Goal: Contribute content

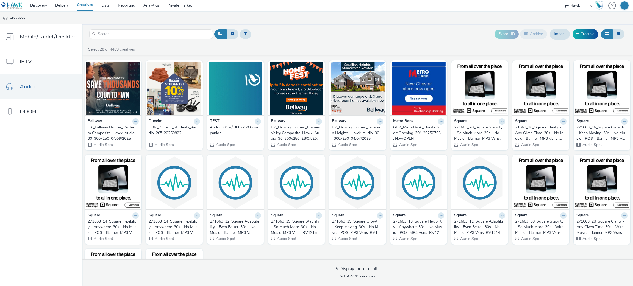
select select "11a7df10-284f-415c-b52a-427acf4c31ae"
drag, startPoint x: 333, startPoint y: 42, endPoint x: 282, endPoint y: 41, distance: 51.7
click at [597, 32] on div "Export ID Archive Import Creative" at bounding box center [560, 33] width 131 height 13
click at [594, 36] on link "Creative" at bounding box center [586, 34] width 26 height 10
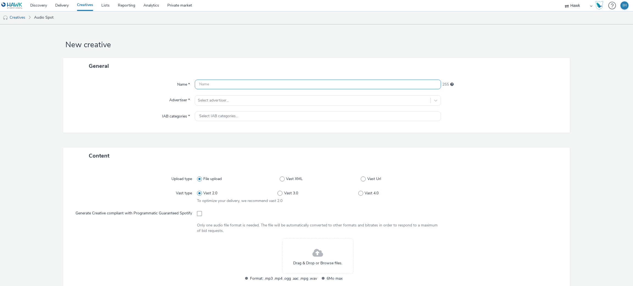
click at [230, 85] on input "text" at bounding box center [318, 85] width 247 height 10
paste input "UK_Bellway Homes_Audio_Hawk_Audio_30_300x250_45905_"
drag, startPoint x: 319, startPoint y: 81, endPoint x: 294, endPoint y: 82, distance: 24.5
click at [294, 82] on input "UK_Bellway Homes_Audio_Hawk_Audio_30_300x250_45905_" at bounding box center [318, 85] width 247 height 10
type input "UK_Bellway Homes_Audio_Hawk_Audio_30_300x250_05.09.2025"
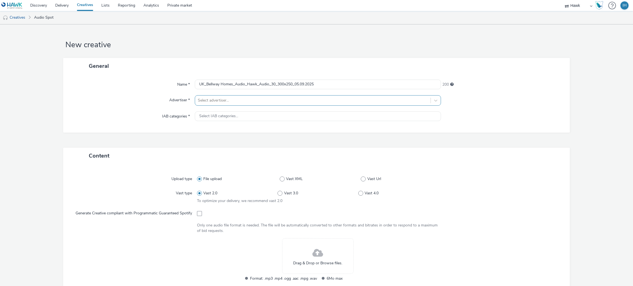
click at [235, 101] on div at bounding box center [313, 100] width 230 height 7
type input "bellwa"
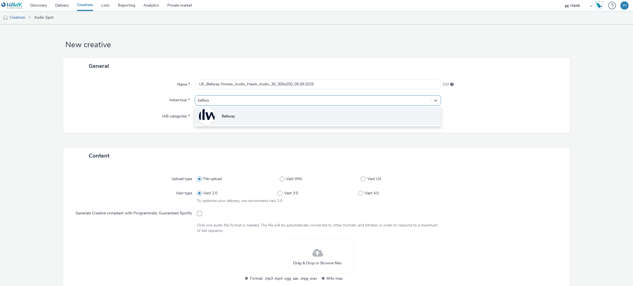
click at [250, 115] on li "Bellway" at bounding box center [318, 116] width 247 height 18
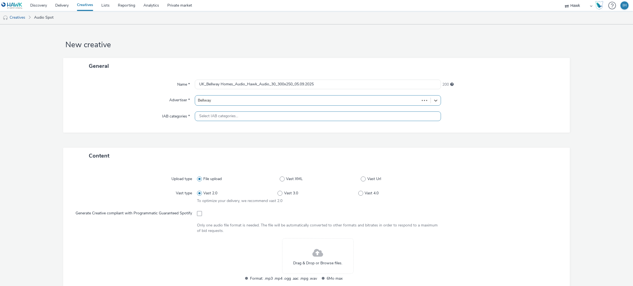
type input "[URL][DOMAIN_NAME]"
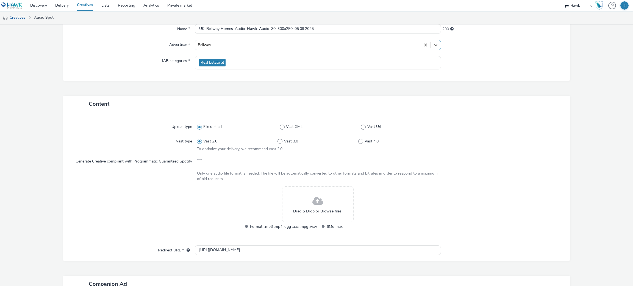
scroll to position [82, 0]
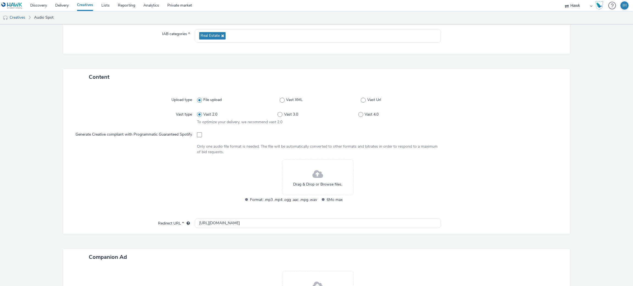
click at [305, 164] on div "Drag & Drop or Browse files." at bounding box center [317, 178] width 71 height 36
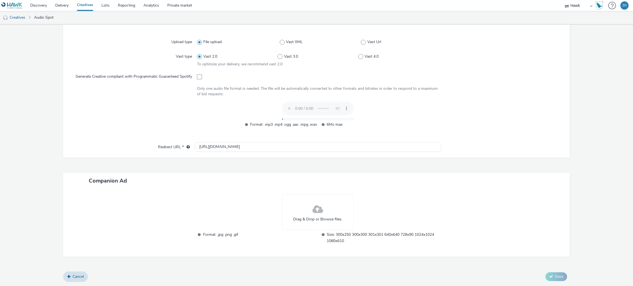
scroll to position [143, 0]
click at [321, 207] on div "Drag & Drop or Browse files." at bounding box center [317, 213] width 71 height 36
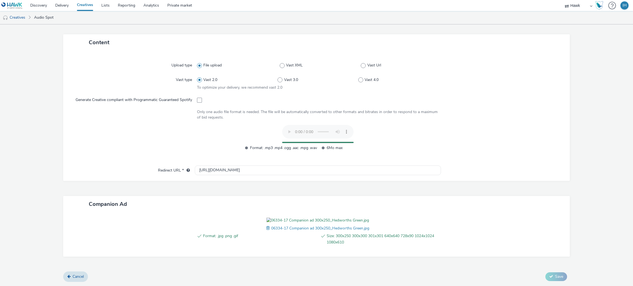
scroll to position [152, 0]
drag, startPoint x: 415, startPoint y: 159, endPoint x: 370, endPoint y: 162, distance: 44.7
click at [370, 162] on div "Content Upload type File upload Vast XML Vast Url Vast type Vast 2.0 Vast 3.0 V…" at bounding box center [316, 153] width 507 height 238
drag, startPoint x: 583, startPoint y: 52, endPoint x: 593, endPoint y: 45, distance: 12.6
drag, startPoint x: 593, startPoint y: 45, endPoint x: 602, endPoint y: 38, distance: 11.9
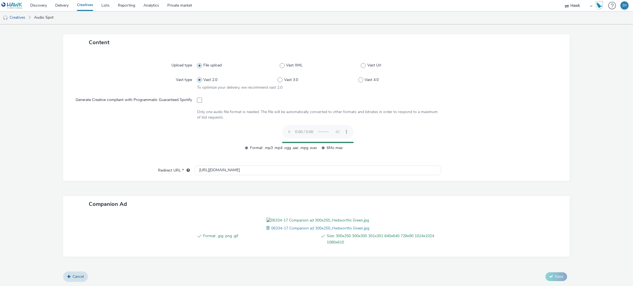
drag, startPoint x: 602, startPoint y: 38, endPoint x: 608, endPoint y: 33, distance: 7.6
click at [608, 33] on form "New creative General Name * UK_Bellway Homes_Audio_Hawk_Audio_30_300x250_05.09.…" at bounding box center [316, 96] width 633 height 379
drag, startPoint x: 23, startPoint y: 44, endPoint x: 54, endPoint y: 27, distance: 35.4
click at [20, 43] on form "New creative General Name * UK_Bellway Homes_Audio_Hawk_Audio_30_300x250_05.09.…" at bounding box center [316, 96] width 633 height 379
click at [593, 140] on form "New creative General Name * UK_Bellway Homes_Audio_Hawk_Audio_30_300x250_05.09.…" at bounding box center [316, 96] width 633 height 379
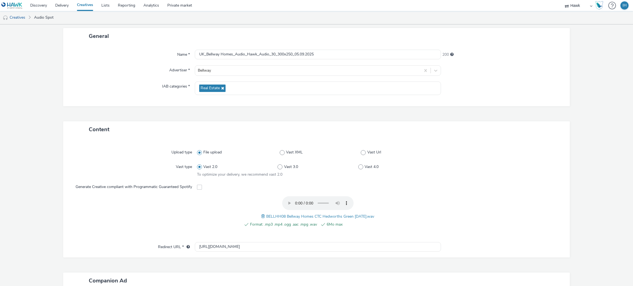
scroll to position [0, 0]
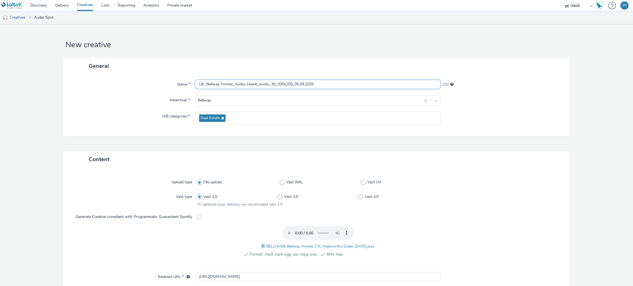
drag, startPoint x: 243, startPoint y: 85, endPoint x: 233, endPoint y: 84, distance: 9.9
click at [233, 84] on input "UK_Bellway Homes_Audio_Hawk_Audio_30_300x250_05.09.2025" at bounding box center [318, 85] width 247 height 10
type input "UK_Bellway Homes_Hedsworth Green_Hawk_Audio_30_300x250_05.09.2025"
click at [520, 120] on div at bounding box center [502, 118] width 123 height 13
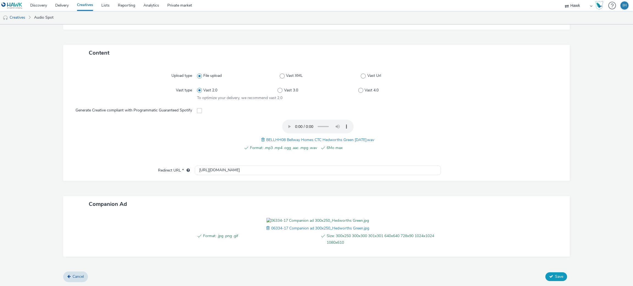
click at [555, 278] on span "Save" at bounding box center [559, 276] width 8 height 5
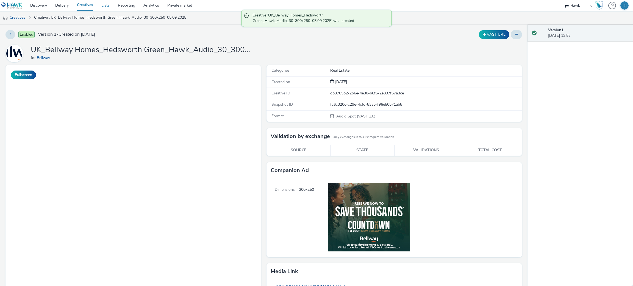
click at [105, 4] on link "Lists" at bounding box center [105, 5] width 16 height 11
